Goal: Task Accomplishment & Management: Manage account settings

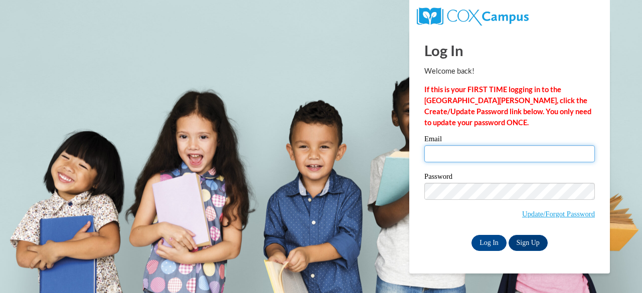
click at [478, 158] on input "Email" at bounding box center [509, 153] width 171 height 17
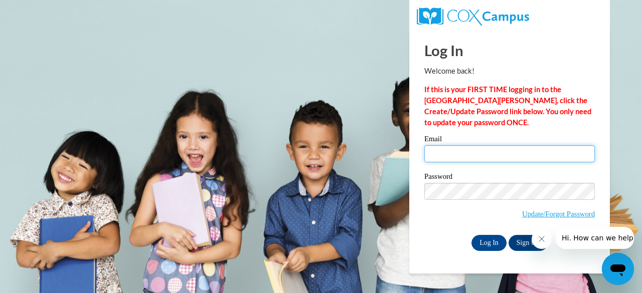
click at [432, 154] on input "Email" at bounding box center [509, 153] width 171 height 17
type input "annie.collins@muskegonorway.org"
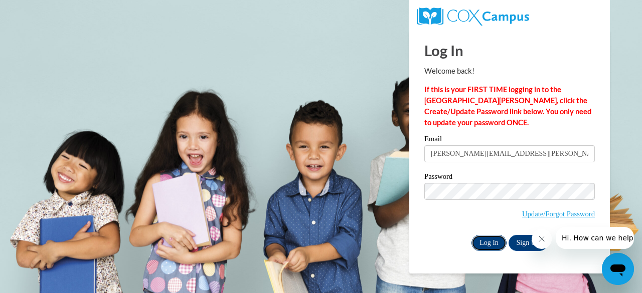
click at [489, 242] on input "Log In" at bounding box center [488, 243] width 35 height 16
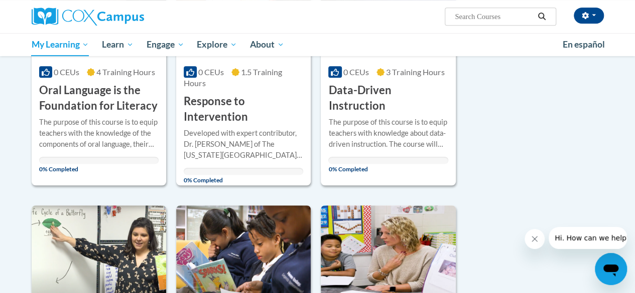
scroll to position [201, 0]
